Goal: Information Seeking & Learning: Learn about a topic

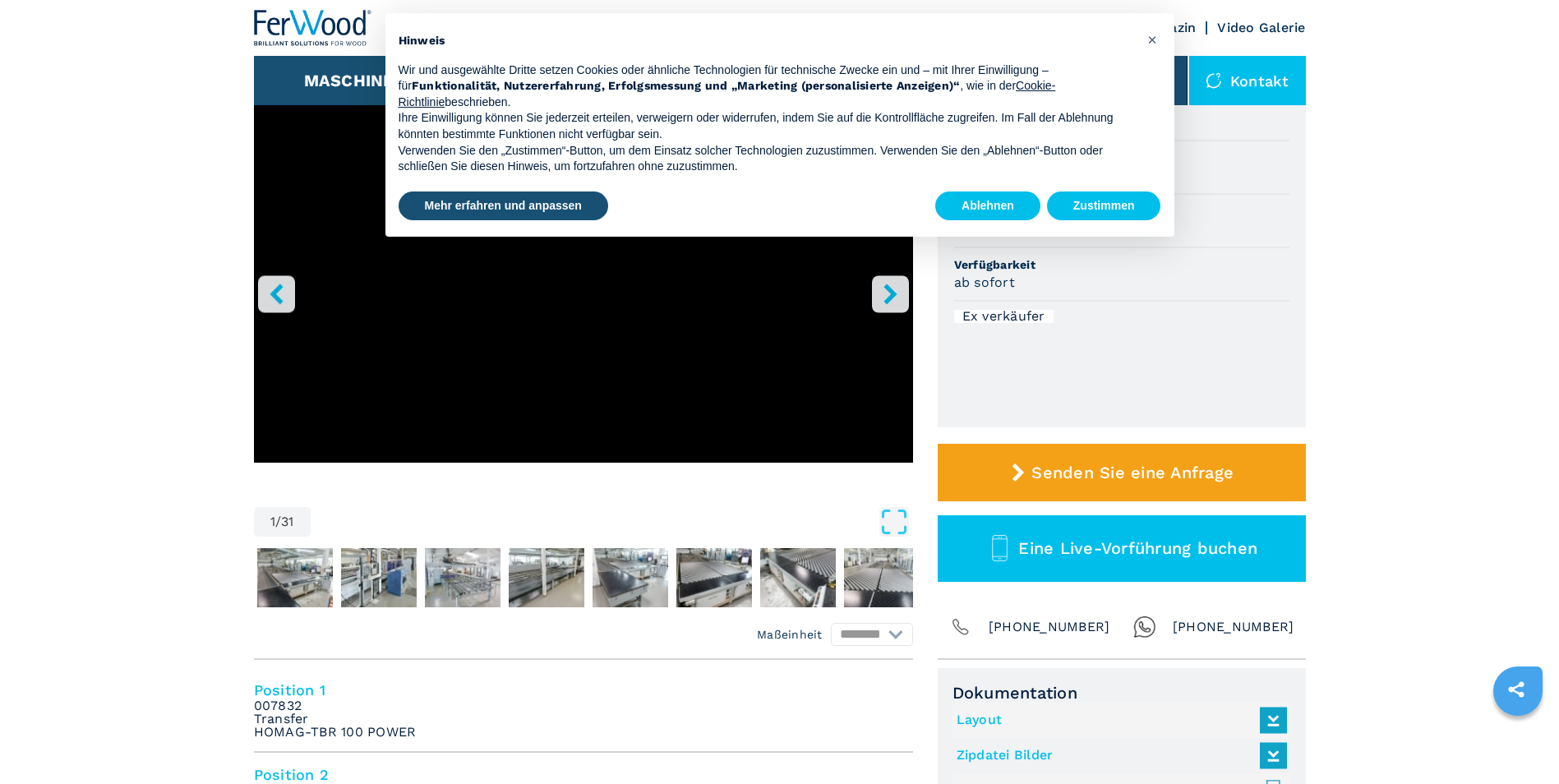
scroll to position [247, 0]
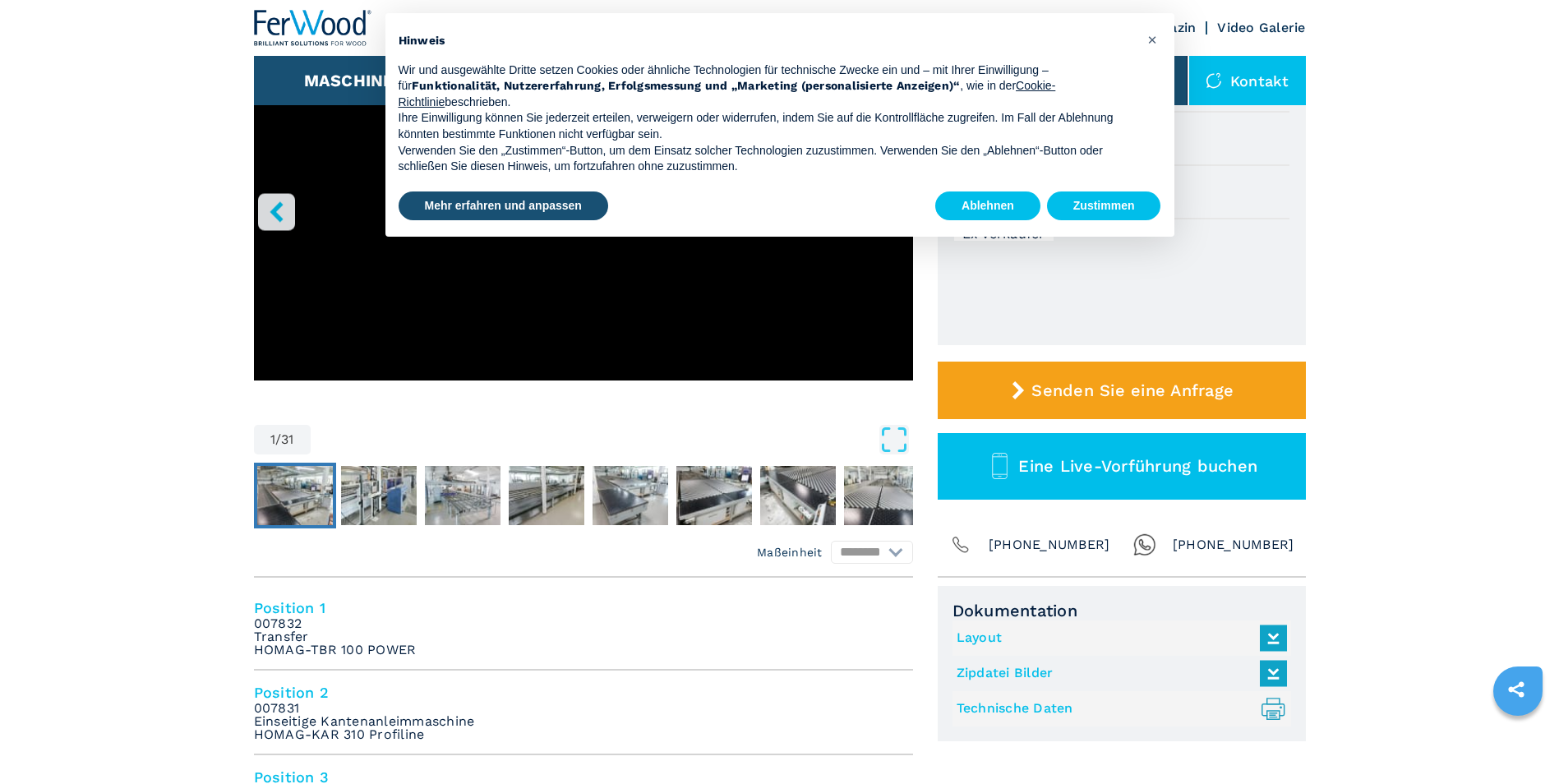
click at [319, 514] on img "Go to Slide 2" at bounding box center [295, 495] width 76 height 59
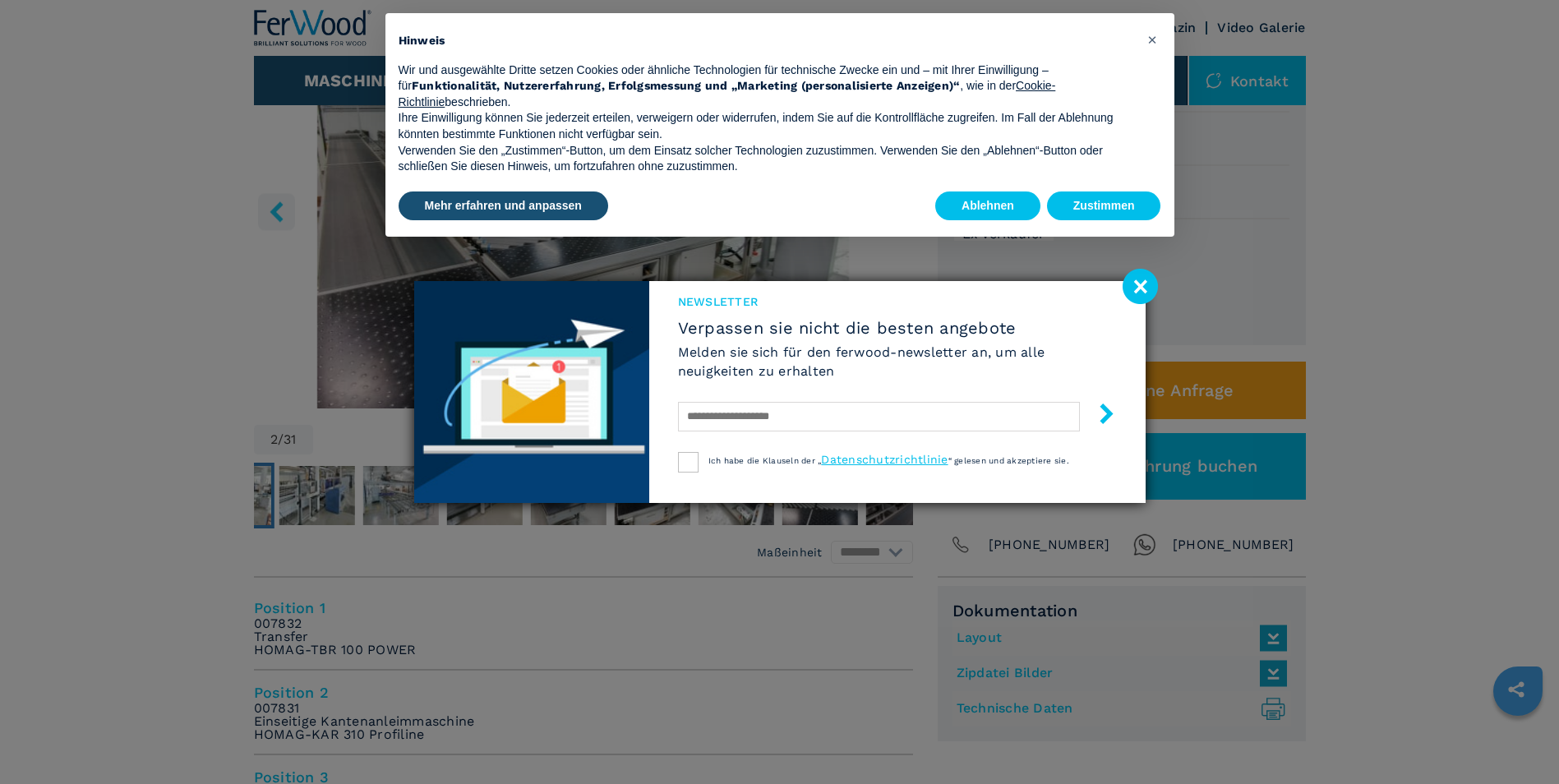
click at [763, 274] on image at bounding box center [1140, 286] width 36 height 36
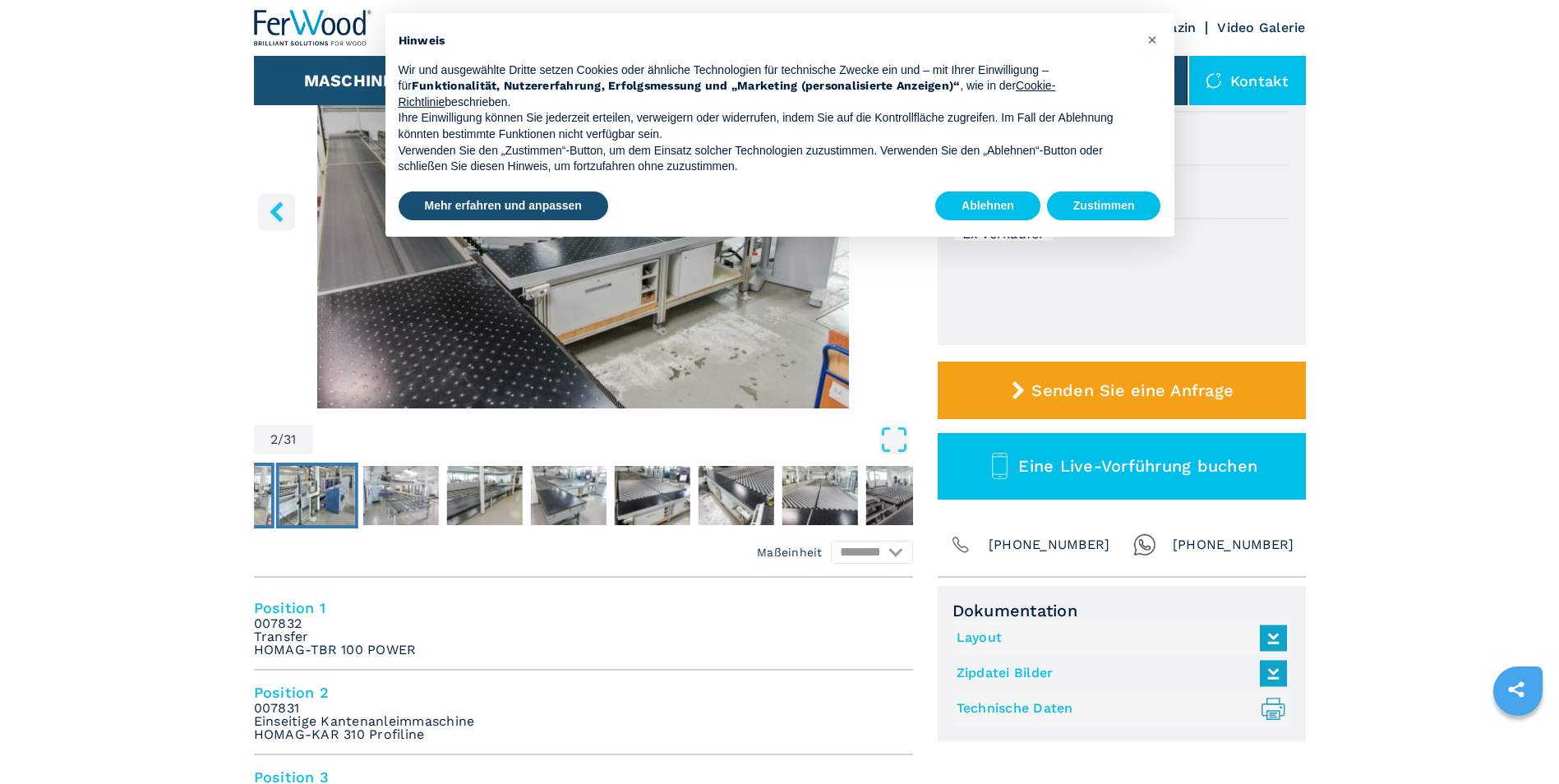
click at [317, 508] on img "Go to Slide 3" at bounding box center [316, 495] width 76 height 59
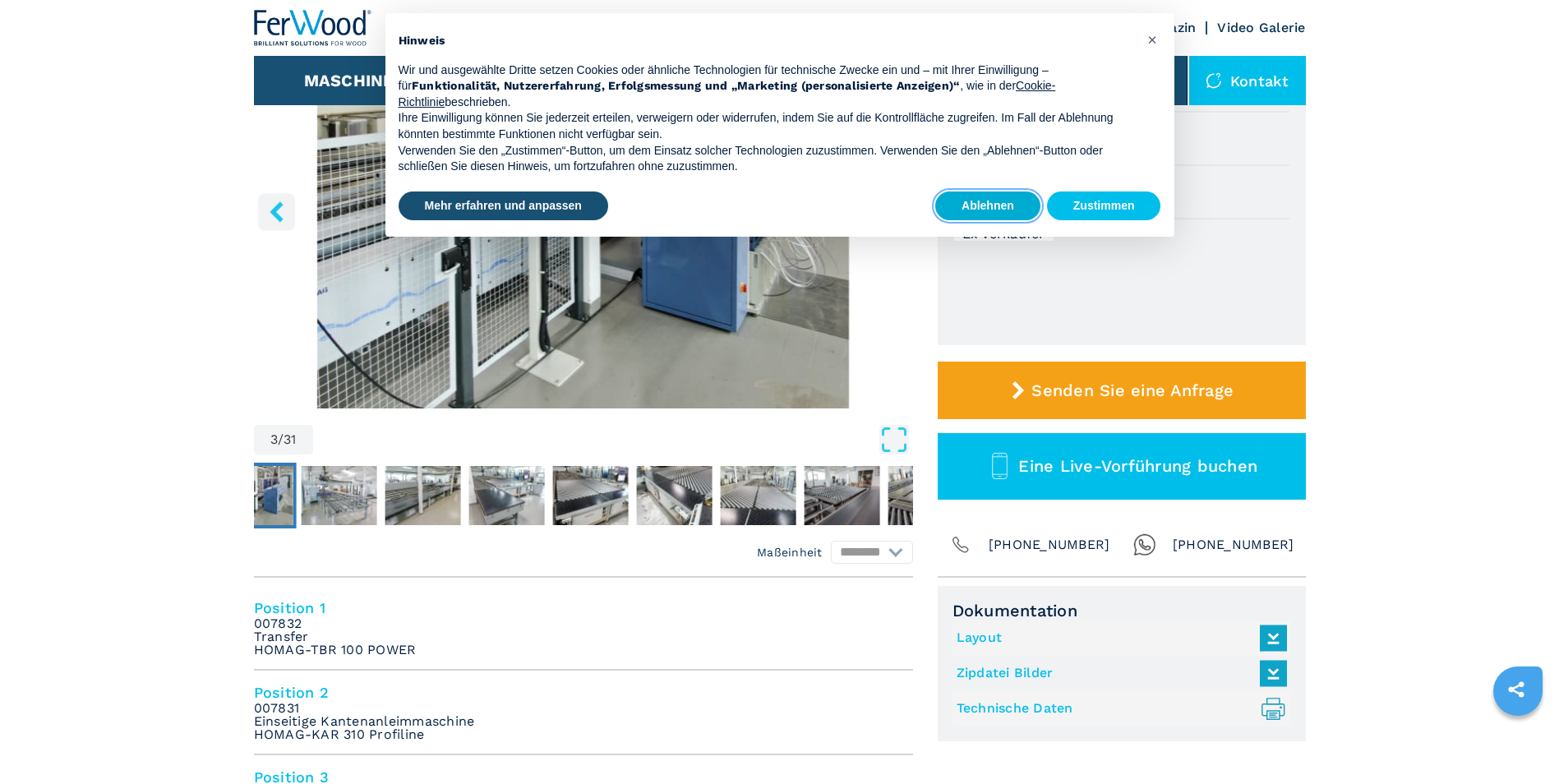
click at [763, 209] on button "Ablehnen" at bounding box center [988, 206] width 106 height 29
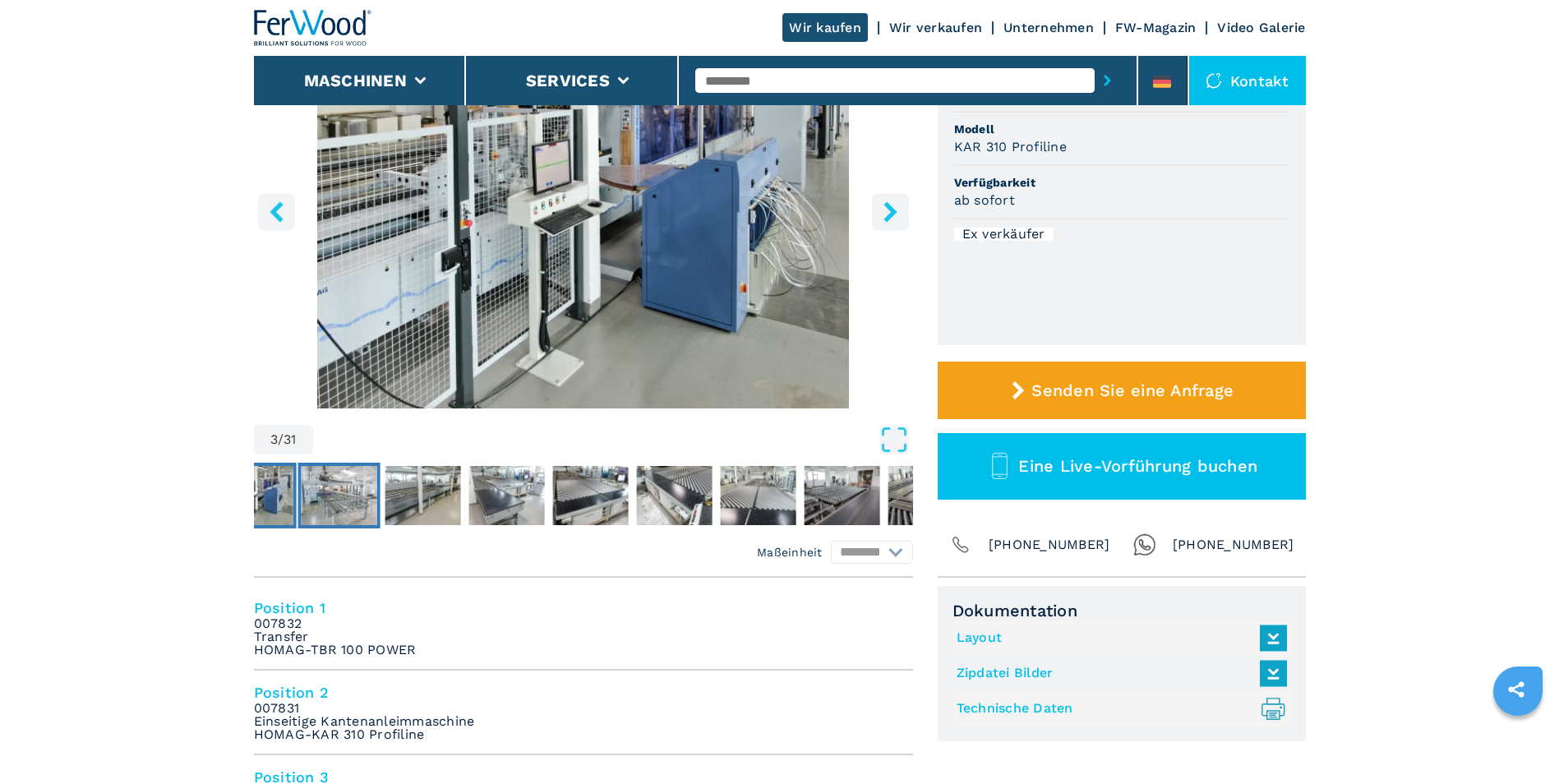
click at [369, 506] on img "Go to Slide 4" at bounding box center [338, 495] width 76 height 59
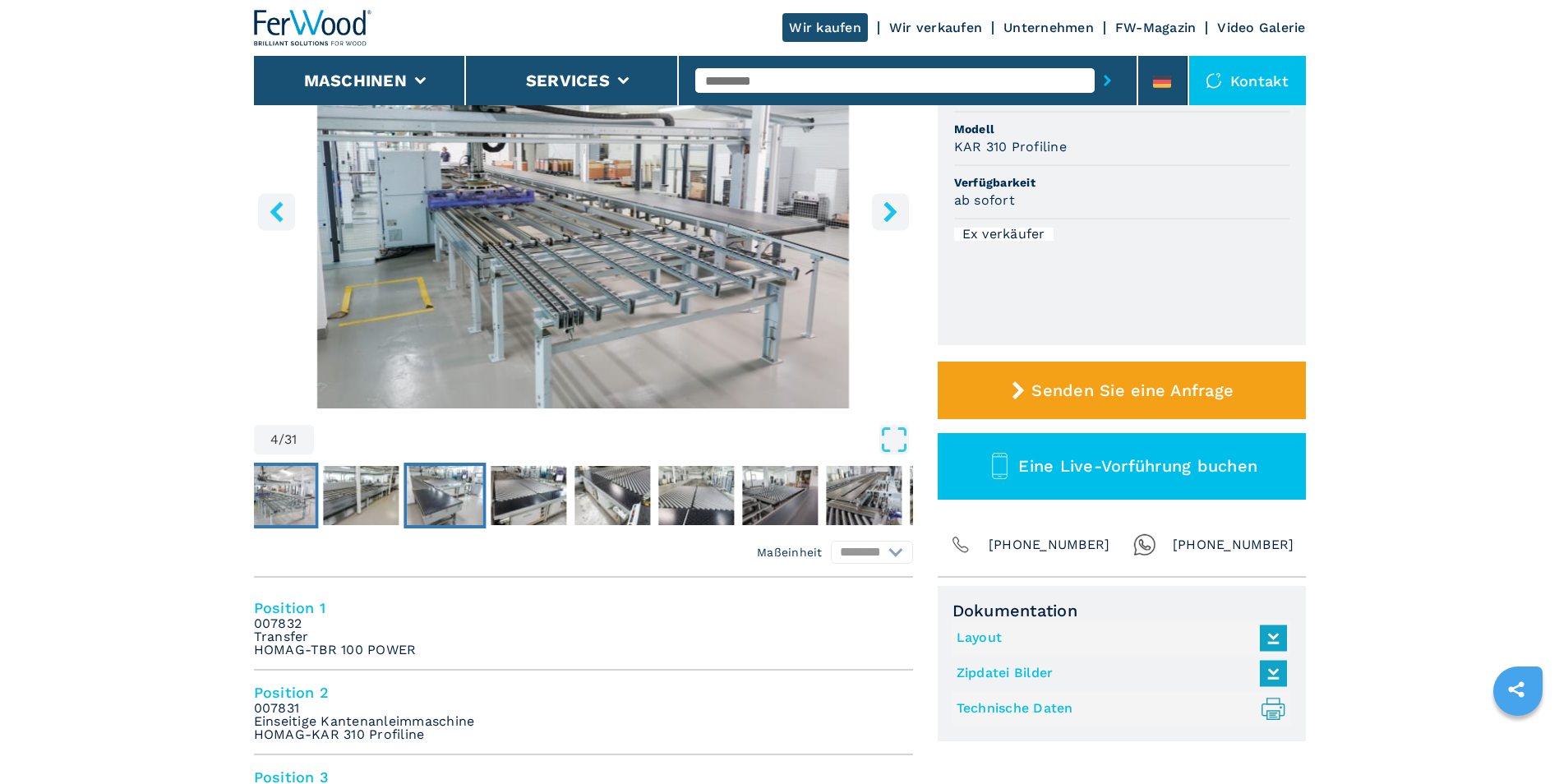
click at [443, 514] on img "Go to Slide 6" at bounding box center [444, 495] width 76 height 59
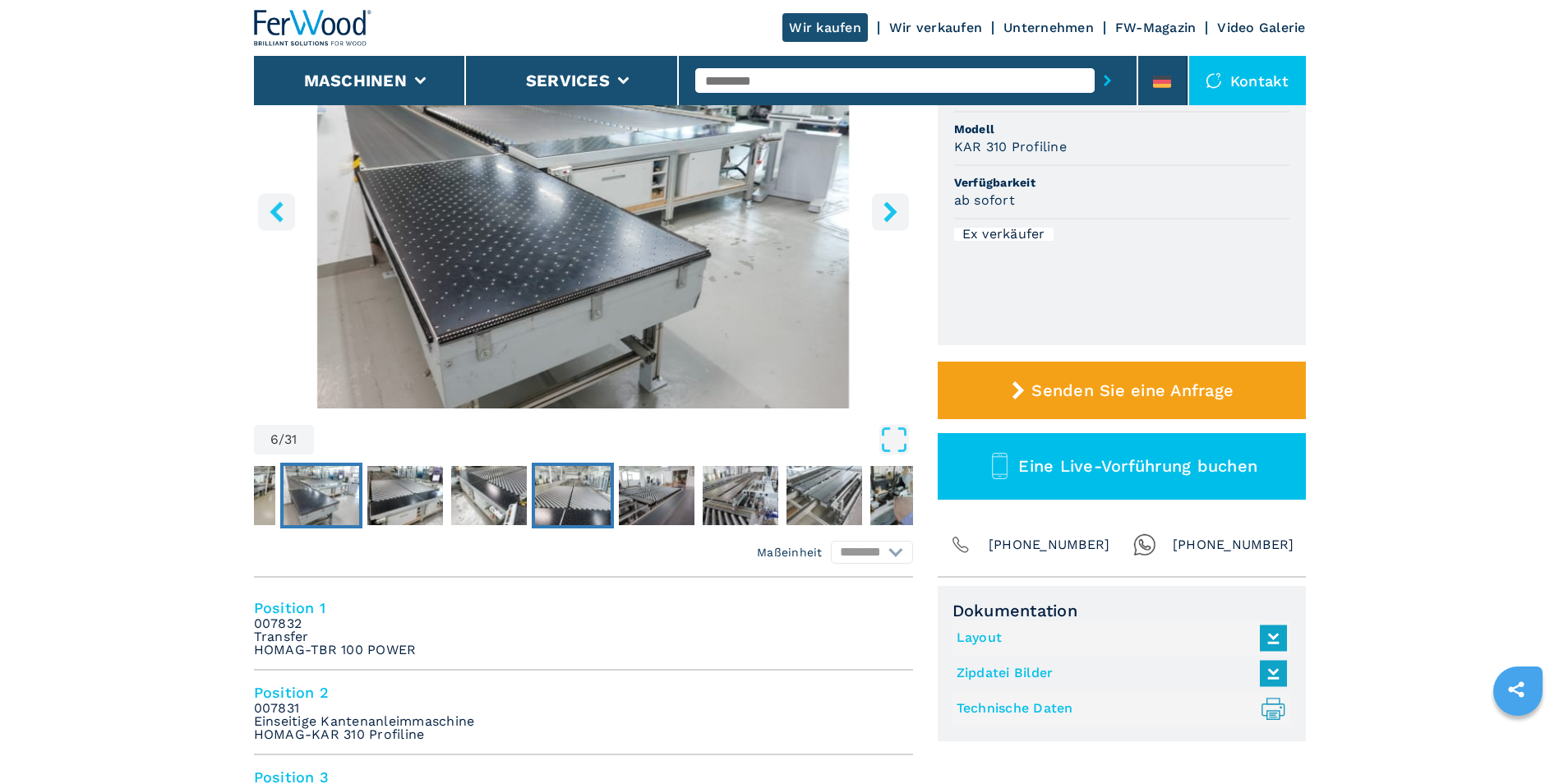
click at [586, 511] on img "Go to Slide 9" at bounding box center [573, 495] width 76 height 59
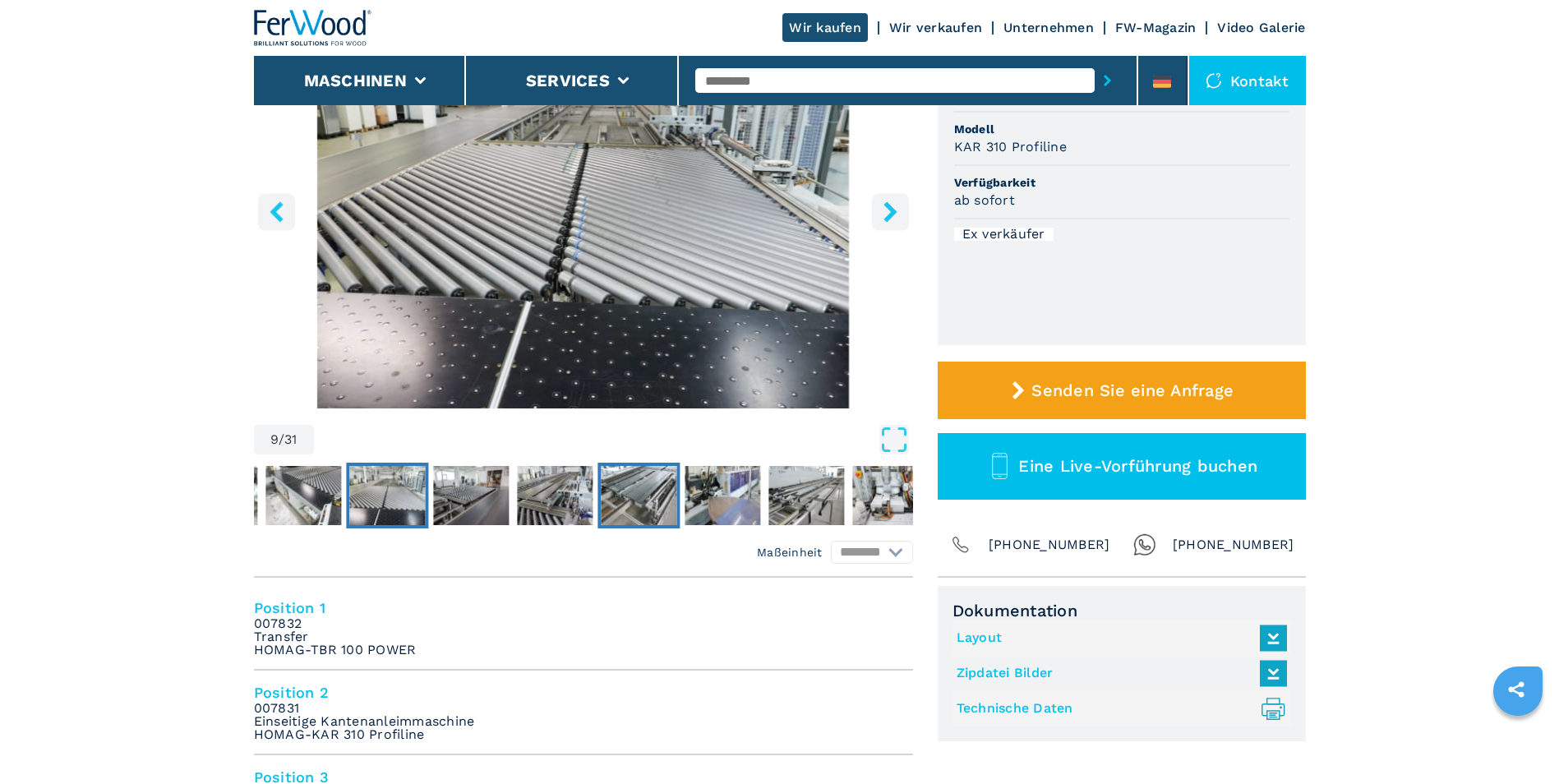
click at [614, 510] on img "Go to Slide 12" at bounding box center [638, 495] width 76 height 59
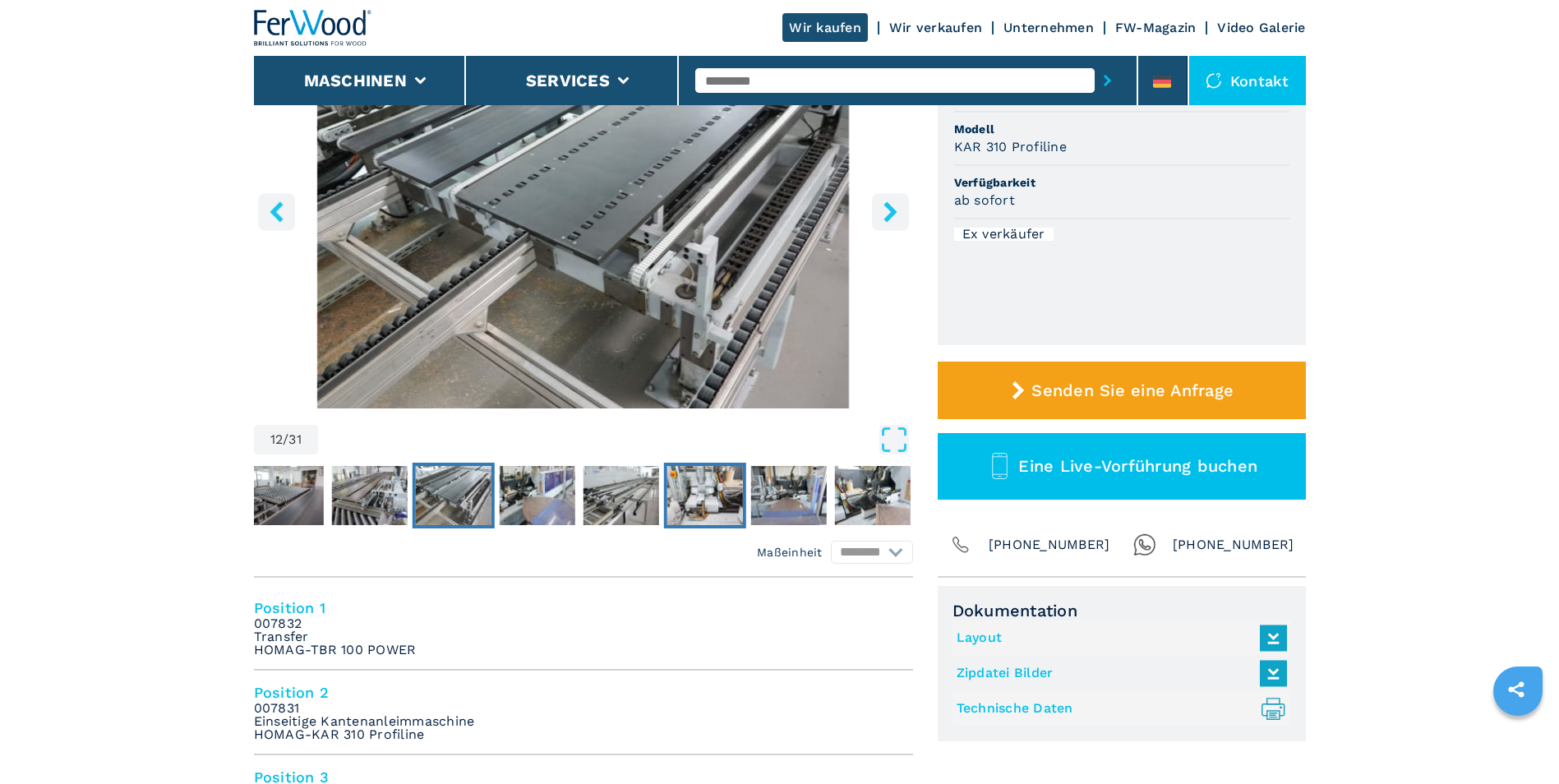
click at [707, 508] on img "Go to Slide 15" at bounding box center [704, 495] width 76 height 59
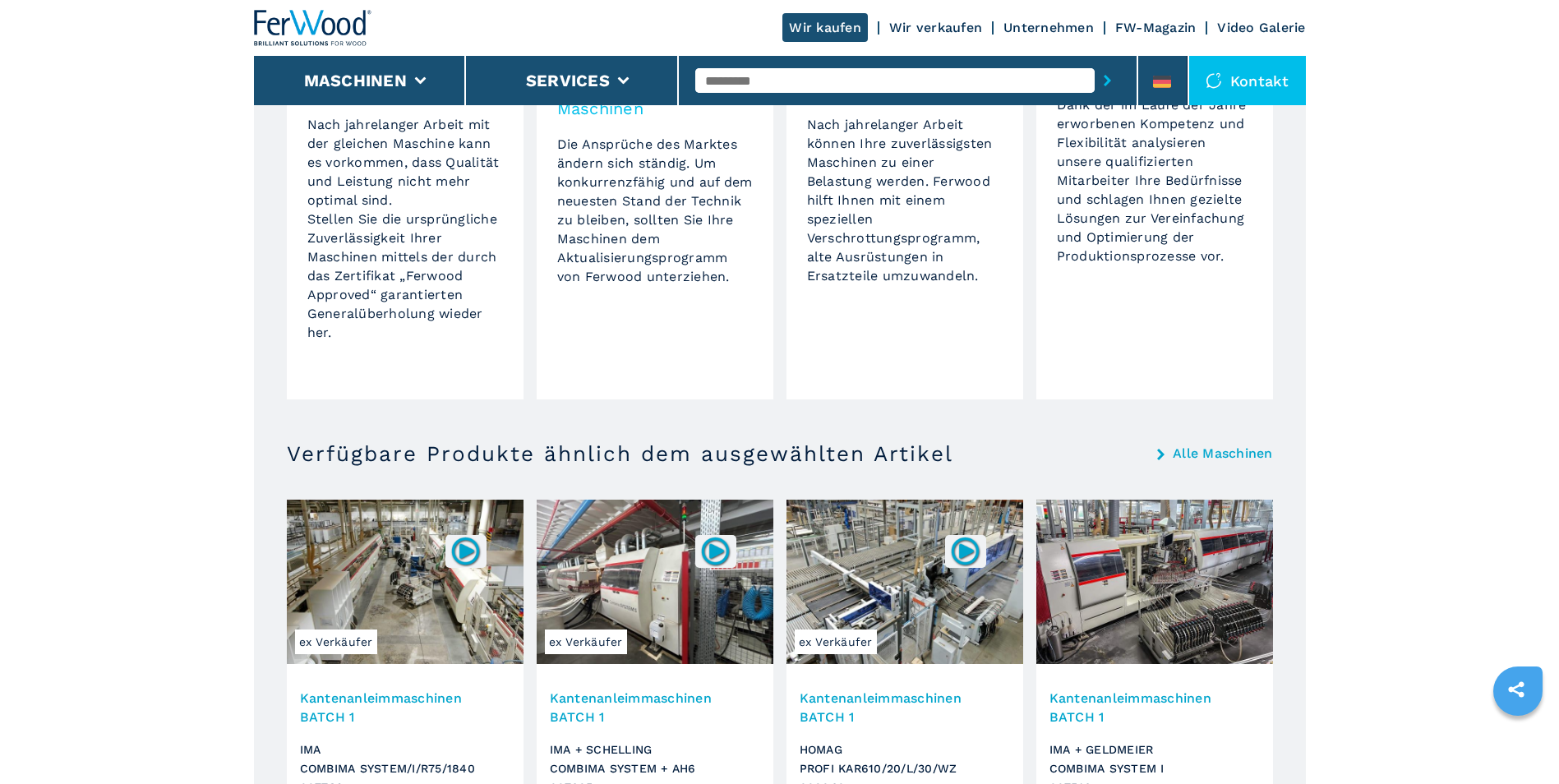
scroll to position [2548, 0]
